Goal: Find contact information: Find contact information

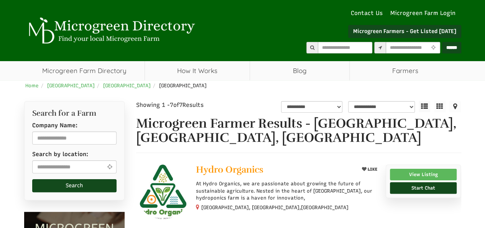
select select "Language Translate Widget"
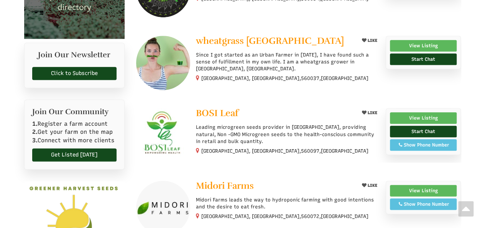
scroll to position [277, 0]
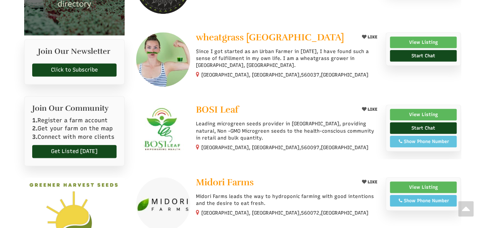
click at [443, 139] on div "Show Phone Number" at bounding box center [424, 141] width 59 height 7
drag, startPoint x: 452, startPoint y: 138, endPoint x: 409, endPoint y: 139, distance: 42.6
click at [409, 139] on div "Call: 91 98864 81481" at bounding box center [424, 141] width 59 height 7
click at [210, 105] on span "BOSI Leaf" at bounding box center [217, 110] width 43 height 12
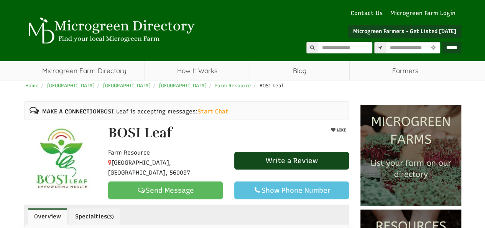
select select "Language Translate Widget"
drag, startPoint x: 175, startPoint y: 138, endPoint x: 110, endPoint y: 137, distance: 64.9
click at [110, 137] on div "BOSI Leaf" at bounding box center [207, 134] width 210 height 19
copy h1 "BOSI Leaf"
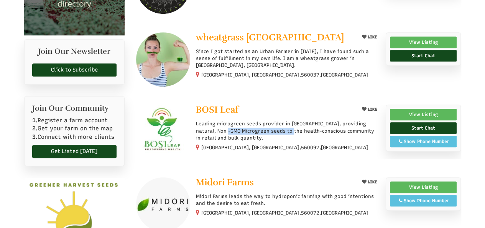
drag, startPoint x: 263, startPoint y: 127, endPoint x: 196, endPoint y: 127, distance: 66.8
click at [196, 127] on p "Leading microgreen seeds provider in [GEOGRAPHIC_DATA], providing natural, Non …" at bounding box center [288, 130] width 184 height 21
copy p "Non -GMO Microgreen seeds"
click at [424, 109] on link "View Listing" at bounding box center [423, 115] width 67 height 12
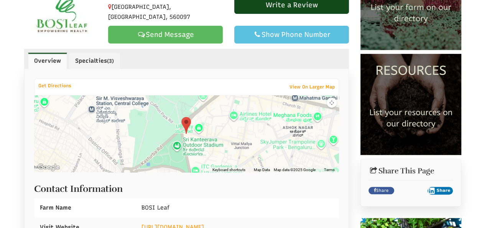
scroll to position [274, 0]
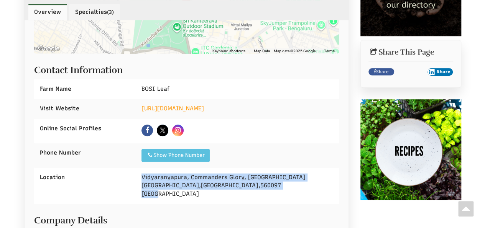
drag, startPoint x: 157, startPoint y: 192, endPoint x: 141, endPoint y: 172, distance: 25.4
click at [141, 172] on div "Vidyaranyapura, Commanders Glory, Singapura Bengaluru , Karnataka , 560097 India" at bounding box center [237, 185] width 203 height 36
copy div "Vidyaranyapura, Commanders Glory, Singapura Bengaluru , Karnataka , 560097 India"
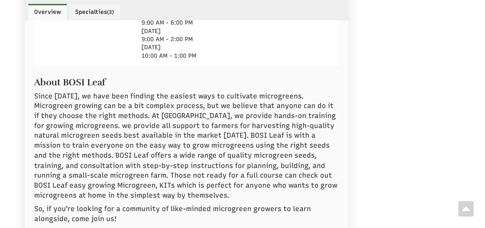
scroll to position [573, 0]
